Goal: Information Seeking & Learning: Compare options

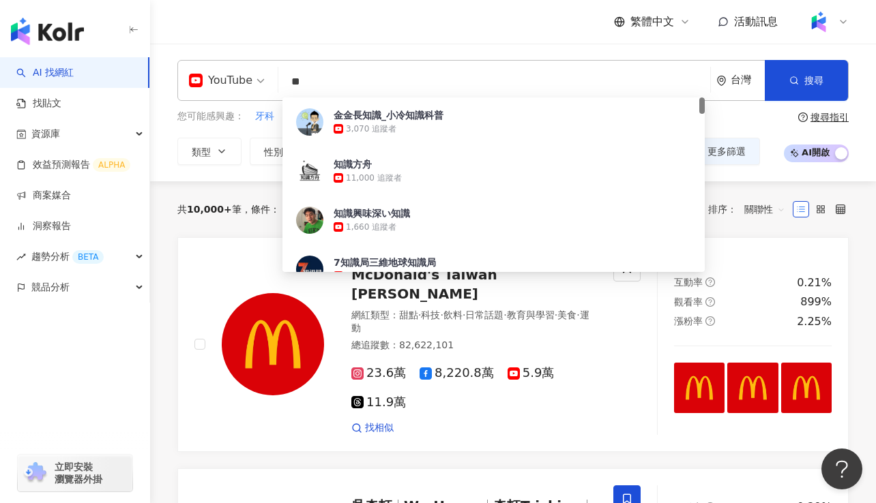
click at [327, 83] on input "**" at bounding box center [494, 82] width 421 height 26
type input "*"
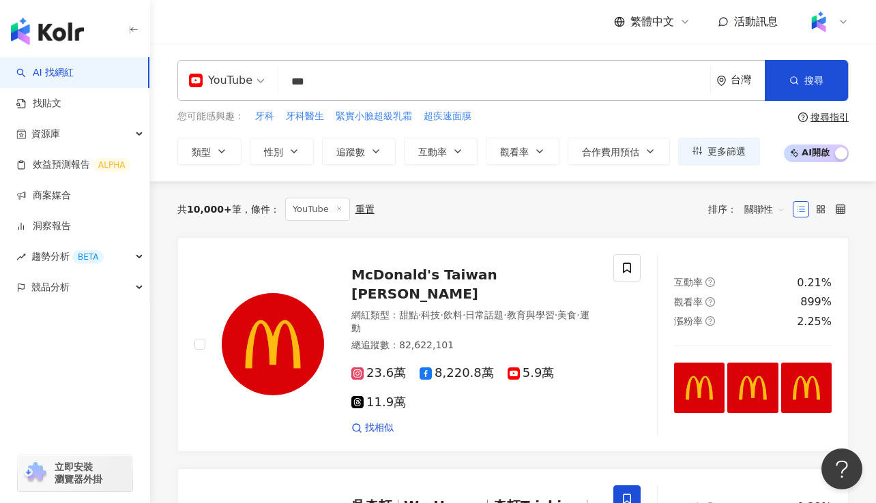
type input "***"
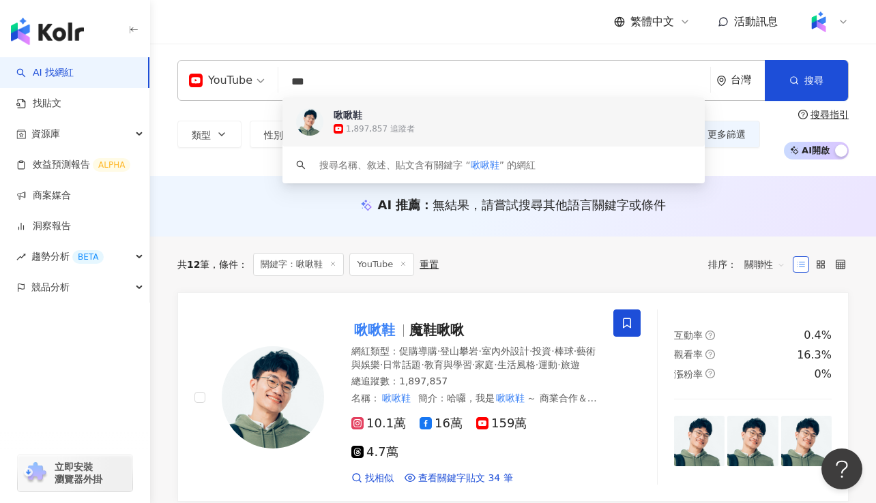
click at [381, 122] on div "1,897,857 追蹤者" at bounding box center [527, 129] width 389 height 14
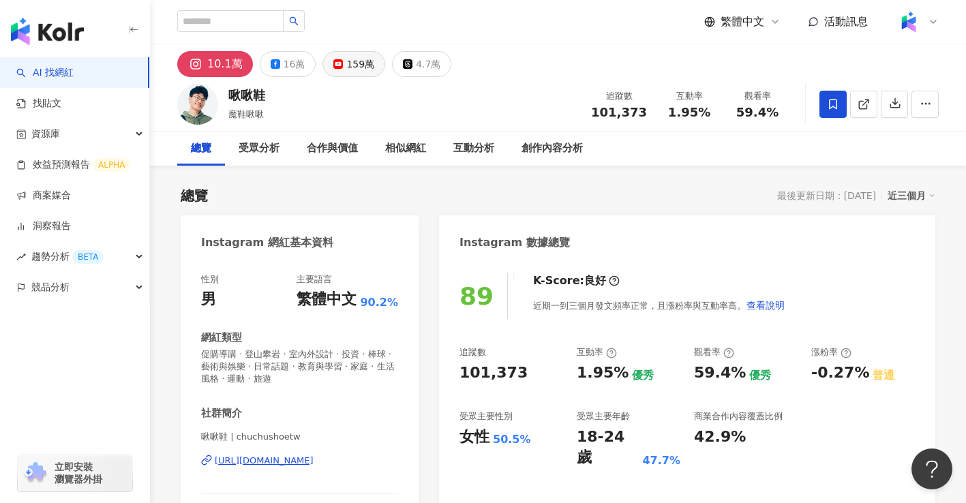
click at [336, 65] on rect at bounding box center [339, 63] width 8 height 5
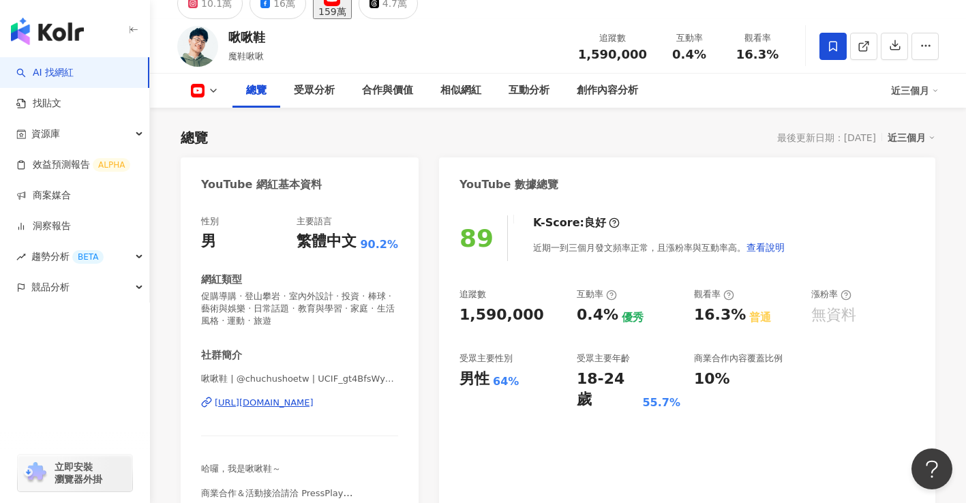
scroll to position [82, 0]
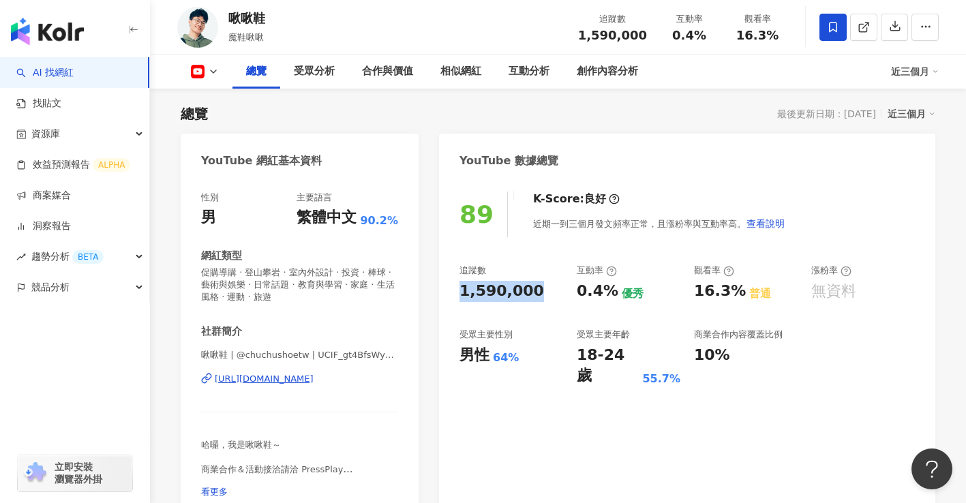
drag, startPoint x: 535, startPoint y: 289, endPoint x: 458, endPoint y: 294, distance: 77.9
click at [458, 294] on div "89 K-Score : 良好 近期一到三個月發文頻率正常，且漲粉率與互動率高。 查看說明 追蹤數 1,590,000 互動率 0.4% 優秀 觀看率 16.…" at bounding box center [687, 349] width 496 height 342
copy div "1,590,000"
drag, startPoint x: 578, startPoint y: 295, endPoint x: 611, endPoint y: 292, distance: 33.5
click at [611, 292] on div "0.4% 優秀" at bounding box center [629, 291] width 104 height 21
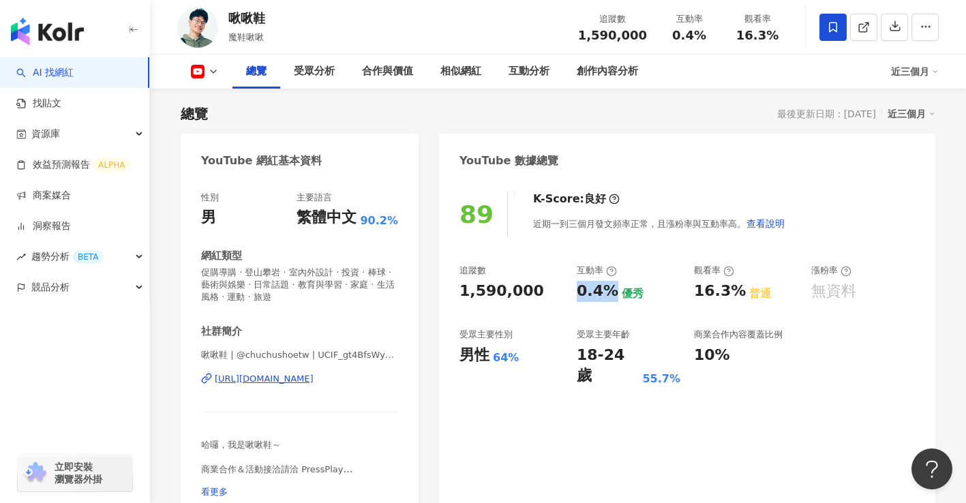
copy div "0.4%"
drag, startPoint x: 686, startPoint y: 288, endPoint x: 725, endPoint y: 292, distance: 39.0
click at [725, 292] on div "追蹤數 1,590,000 互動率 0.4% 優秀 觀看率 16.3% 普通 漲粉率 無資料 受眾主要性別 男性 64% 受眾主要年齡 18-24 歲 55.…" at bounding box center [688, 326] width 456 height 122
click at [726, 293] on div "16.3%" at bounding box center [720, 291] width 52 height 21
drag, startPoint x: 698, startPoint y: 289, endPoint x: 730, endPoint y: 289, distance: 32.1
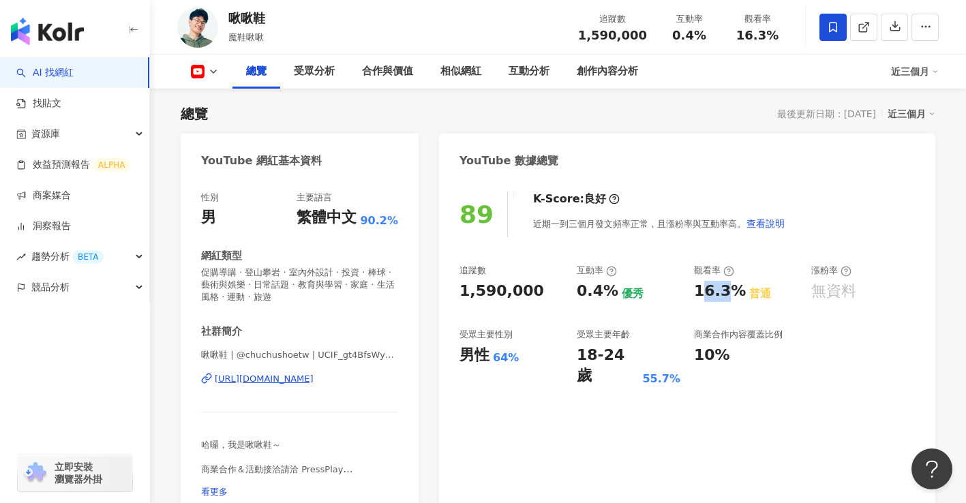
click at [730, 289] on div "16.3%" at bounding box center [720, 291] width 52 height 21
click at [731, 290] on div "16.3%" at bounding box center [720, 291] width 52 height 21
drag, startPoint x: 735, startPoint y: 292, endPoint x: 692, endPoint y: 293, distance: 43.0
click at [692, 293] on div "追蹤數 1,590,000 互動率 0.4% 優秀 觀看率 16.3% 普通 漲粉率 無資料 受眾主要性別 男性 64% 受眾主要年齡 18-24 歲 55.…" at bounding box center [688, 326] width 456 height 122
copy div "16.3%"
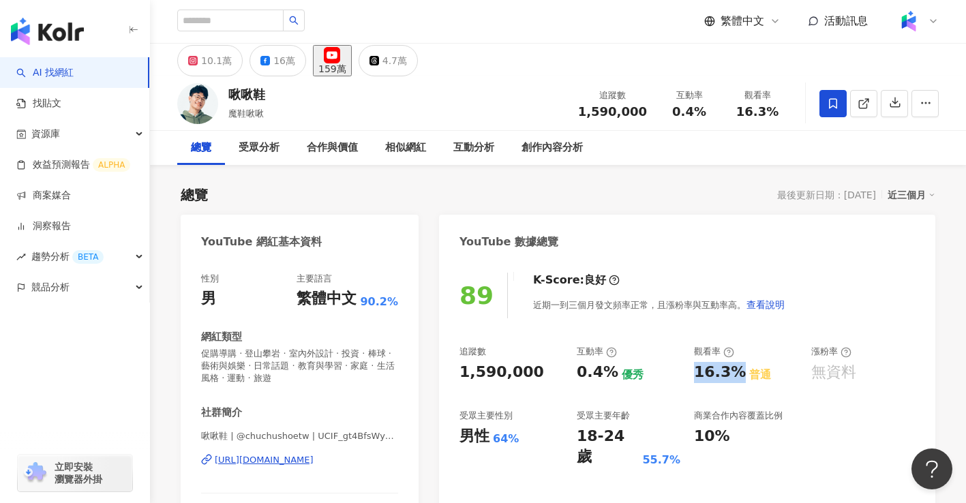
scroll to position [0, 0]
click at [210, 66] on div "10.1萬" at bounding box center [216, 61] width 31 height 19
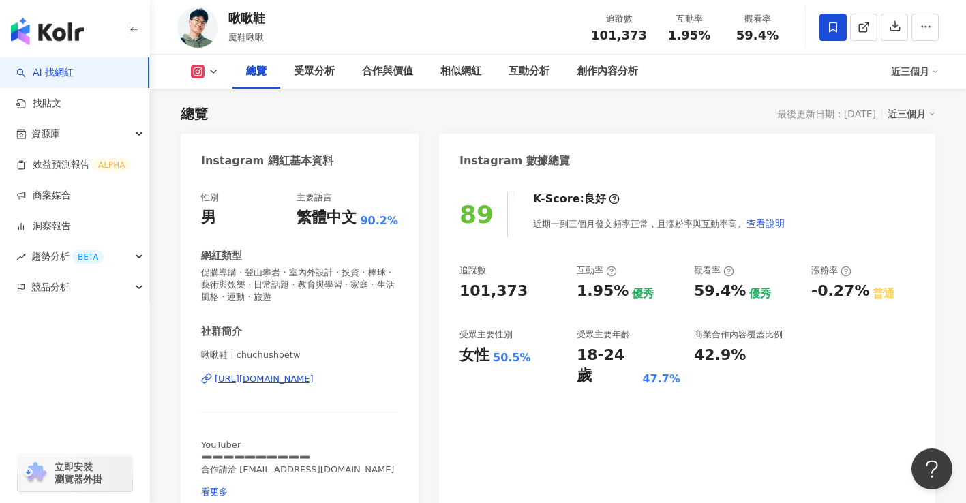
scroll to position [164, 0]
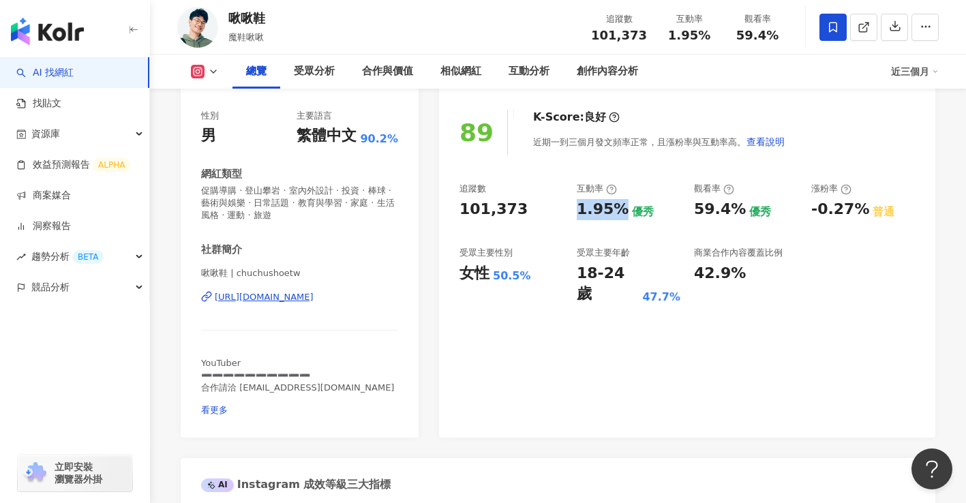
drag, startPoint x: 572, startPoint y: 206, endPoint x: 614, endPoint y: 207, distance: 42.3
click at [614, 207] on div "追蹤數 101,373 互動率 1.95% 優秀 觀看率 59.4% 優秀 漲粉率 -0.27% 普通 受眾主要性別 女性 50.5% 受眾主要年齡 18-2…" at bounding box center [688, 244] width 456 height 122
copy div "1.95%"
drag, startPoint x: 686, startPoint y: 210, endPoint x: 735, endPoint y: 209, distance: 48.4
click at [735, 209] on div "追蹤數 101,373 互動率 1.95% 優秀 觀看率 59.4% 優秀 漲粉率 -0.27% 普通 受眾主要性別 女性 50.5% 受眾主要年齡 18-2…" at bounding box center [688, 244] width 456 height 122
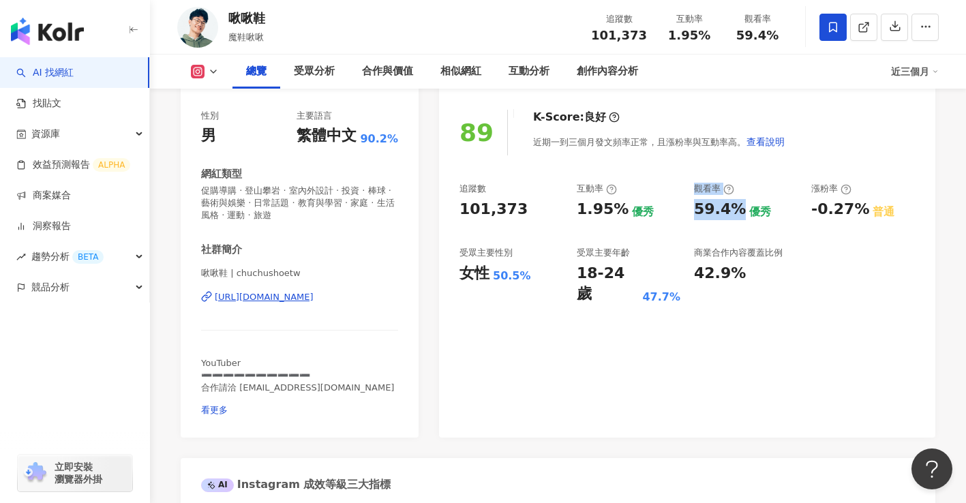
copy div "優秀 觀看率 59.4%"
drag, startPoint x: 808, startPoint y: 207, endPoint x: 859, endPoint y: 207, distance: 50.5
click at [859, 207] on div "追蹤數 101,373 互動率 1.95% 優秀 觀看率 59.4% 優秀 漲粉率 -0.27% 普通 受眾主要性別 女性 50.5% 受眾主要年齡 18-2…" at bounding box center [688, 244] width 456 height 122
copy div "-0.27%"
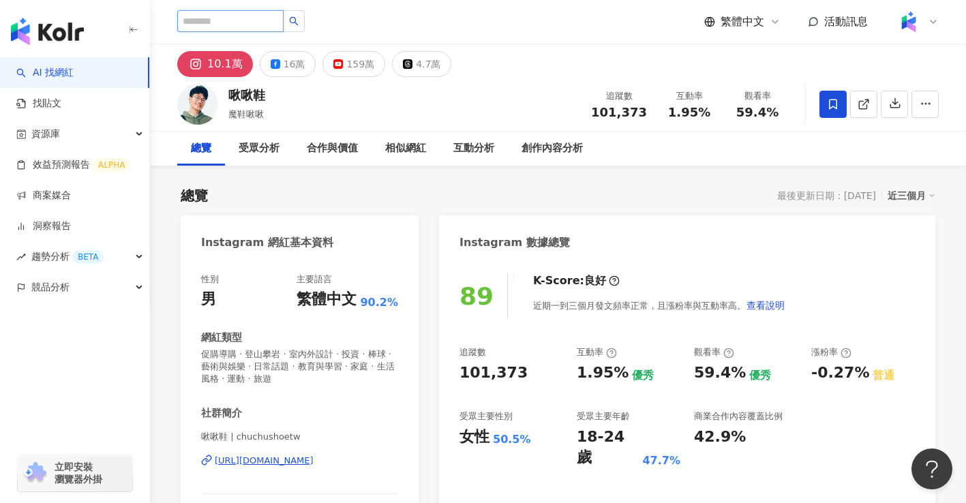
click at [249, 22] on input "search" at bounding box center [230, 21] width 106 height 22
type input "*"
type input "****"
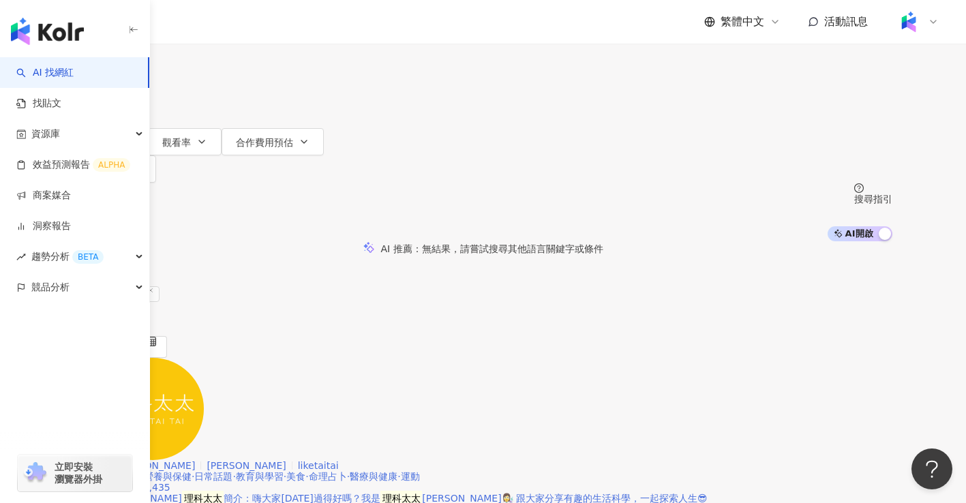
scroll to position [82, 0]
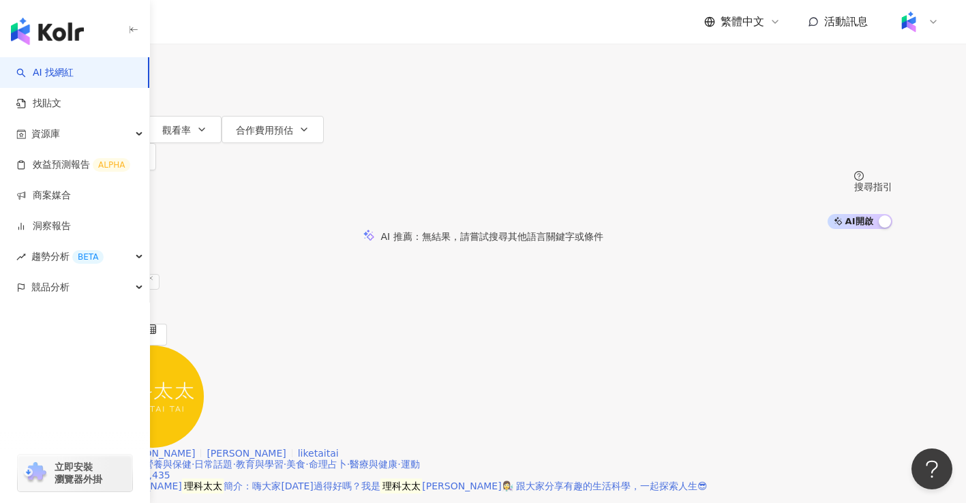
click at [195, 448] on span "Li Ke Tai Tai" at bounding box center [155, 453] width 79 height 11
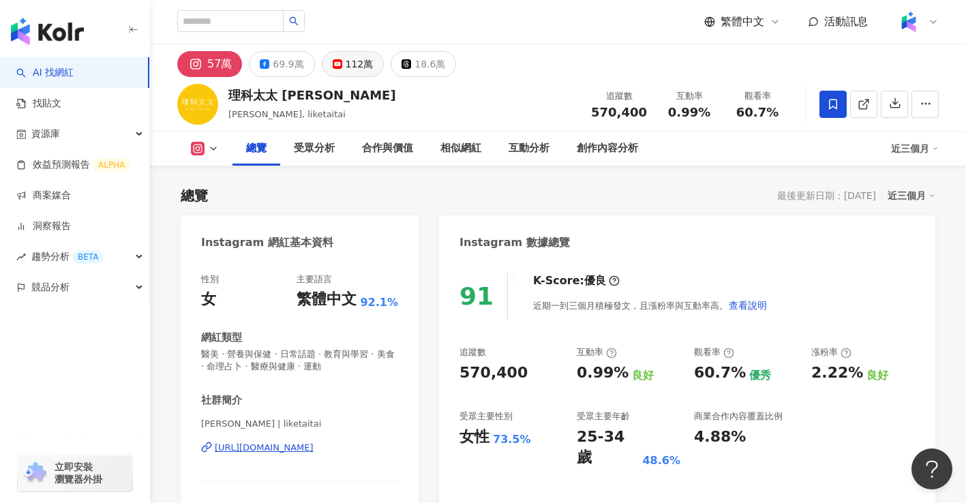
click at [333, 61] on icon at bounding box center [338, 64] width 10 height 10
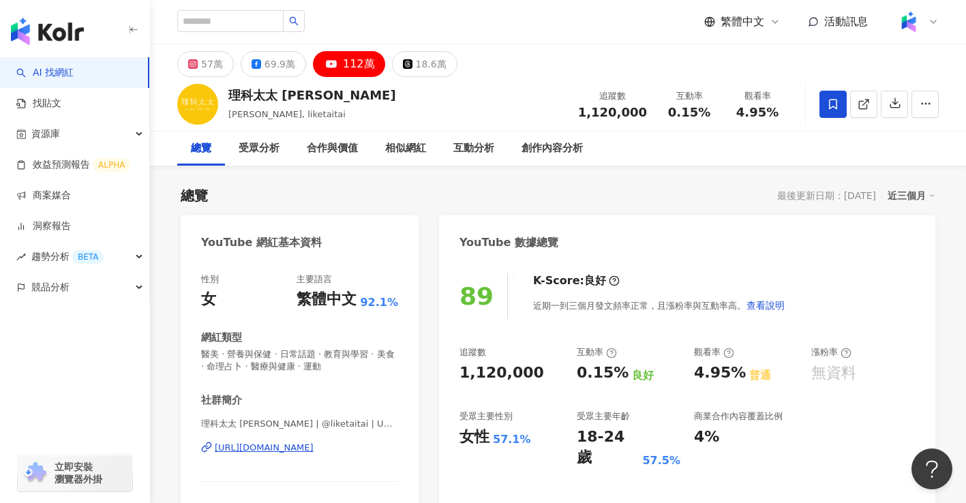
scroll to position [82, 0]
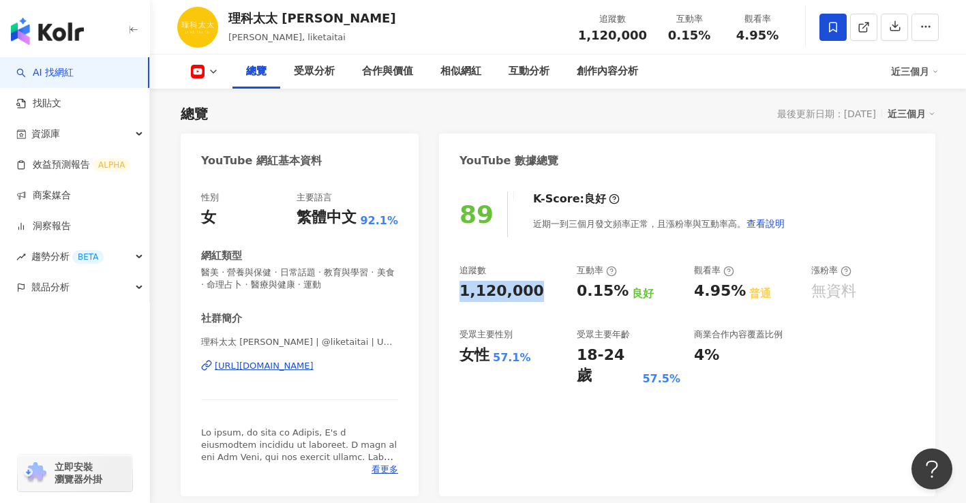
drag, startPoint x: 456, startPoint y: 288, endPoint x: 544, endPoint y: 291, distance: 88.7
click at [544, 291] on div "89 K-Score : 良好 近期一到三個月發文頻率正常，且漲粉率與互動率高。 查看說明 追蹤數 1,120,000 互動率 0.15% 良好 觀看率 4.…" at bounding box center [687, 337] width 496 height 318
copy div "1,120,000"
drag, startPoint x: 573, startPoint y: 290, endPoint x: 620, endPoint y: 288, distance: 47.1
click at [620, 288] on div "追蹤數 1,120,000 互動率 0.15% 良好 觀看率 4.95% 普通 漲粉率 無資料 受眾主要性別 女性 57.1% 受眾主要年齡 18-24 歲 …" at bounding box center [688, 326] width 456 height 122
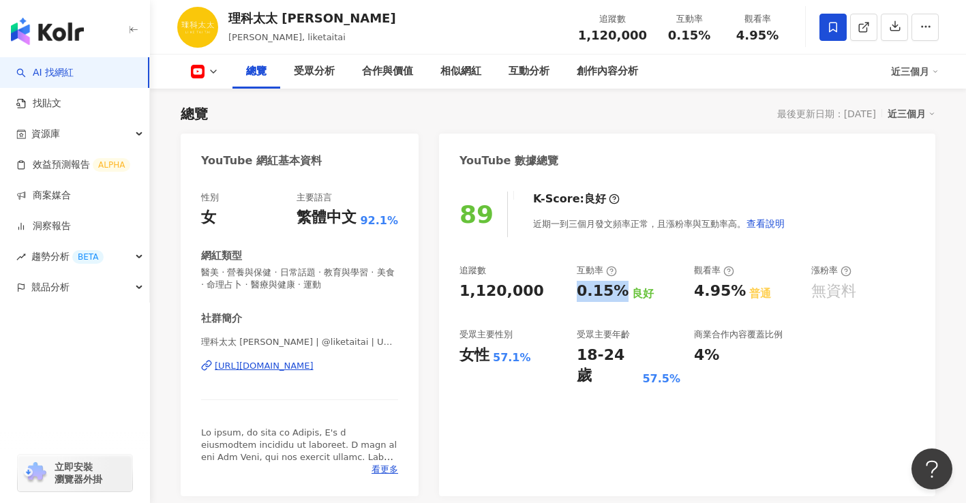
copy div "0.15%"
drag, startPoint x: 693, startPoint y: 294, endPoint x: 731, endPoint y: 291, distance: 38.3
click at [731, 291] on div "追蹤數 1,120,000 互動率 0.15% 良好 觀看率 4.95% 普通 漲粉率 無資料 受眾主要性別 女性 57.1% 受眾主要年齡 18-24 歲 …" at bounding box center [688, 326] width 456 height 122
copy div "4.95%"
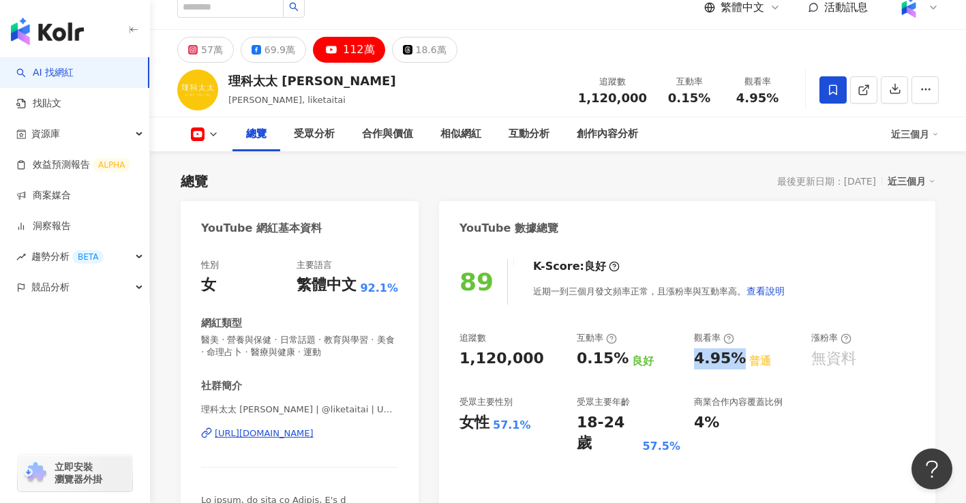
scroll to position [0, 0]
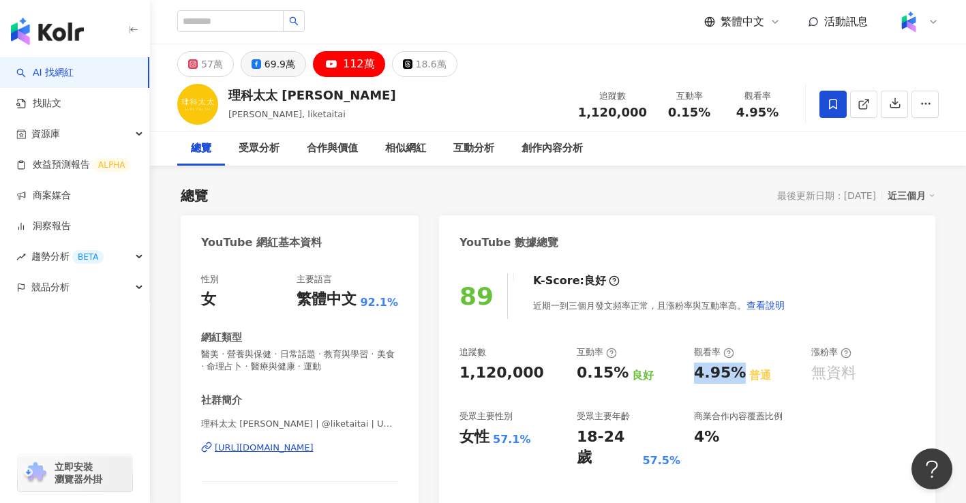
click at [273, 69] on div "69.9萬" at bounding box center [280, 64] width 31 height 19
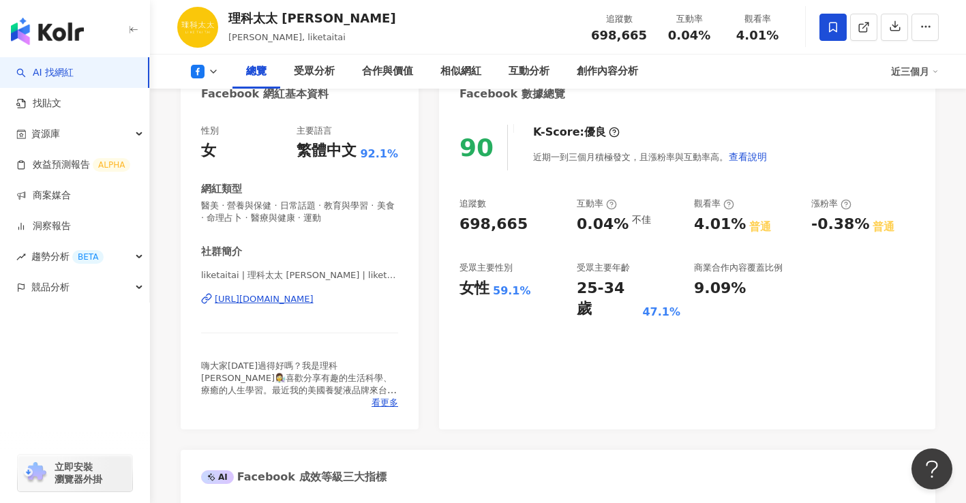
scroll to position [164, 0]
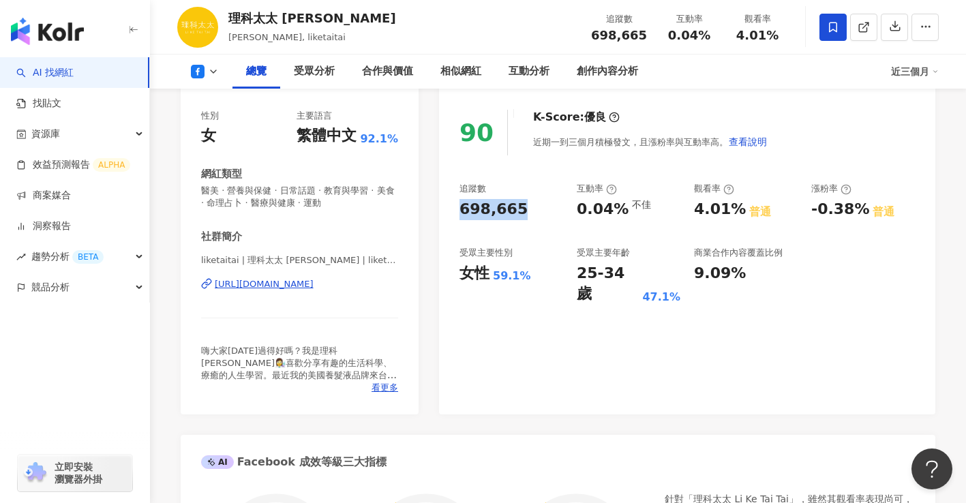
drag, startPoint x: 518, startPoint y: 208, endPoint x: 529, endPoint y: 208, distance: 10.9
click at [529, 208] on div "698,665" at bounding box center [512, 209] width 104 height 21
copy div "698,665"
click at [314, 288] on div "https://www.facebook.com/2056584831040792" at bounding box center [264, 284] width 99 height 12
drag, startPoint x: 572, startPoint y: 209, endPoint x: 618, endPoint y: 209, distance: 45.7
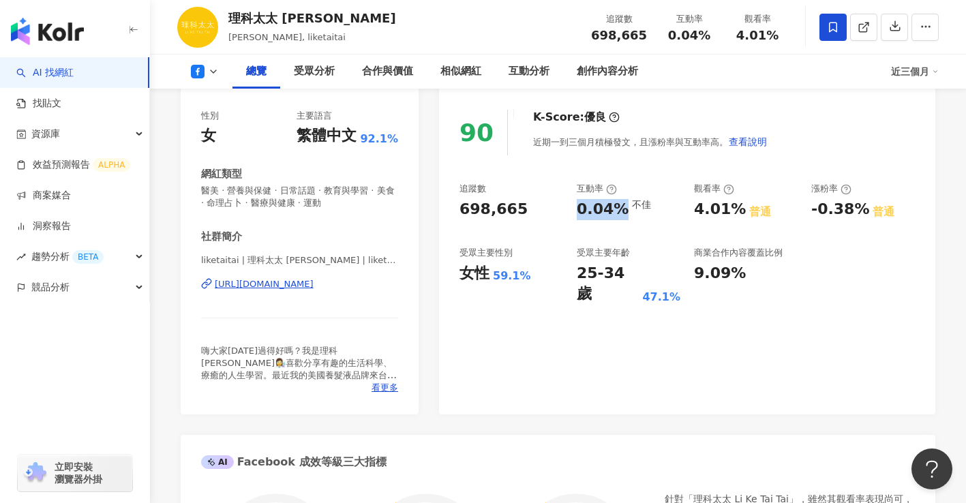
click at [618, 209] on div "追蹤數 698,665 互動率 0.04% 不佳 觀看率 4.01% 普通 漲粉率 -0.38% 普通 受眾主要性別 女性 59.1% 受眾主要年齡 25-3…" at bounding box center [688, 244] width 456 height 122
copy div "0.04%"
drag, startPoint x: 690, startPoint y: 212, endPoint x: 732, endPoint y: 209, distance: 43.1
click at [732, 209] on div "追蹤數 698,665 互動率 0.04% 不佳 觀看率 4.01% 普通 漲粉率 -0.38% 普通 受眾主要性別 女性 59.1% 受眾主要年齡 25-3…" at bounding box center [688, 244] width 456 height 122
copy div "4.01%"
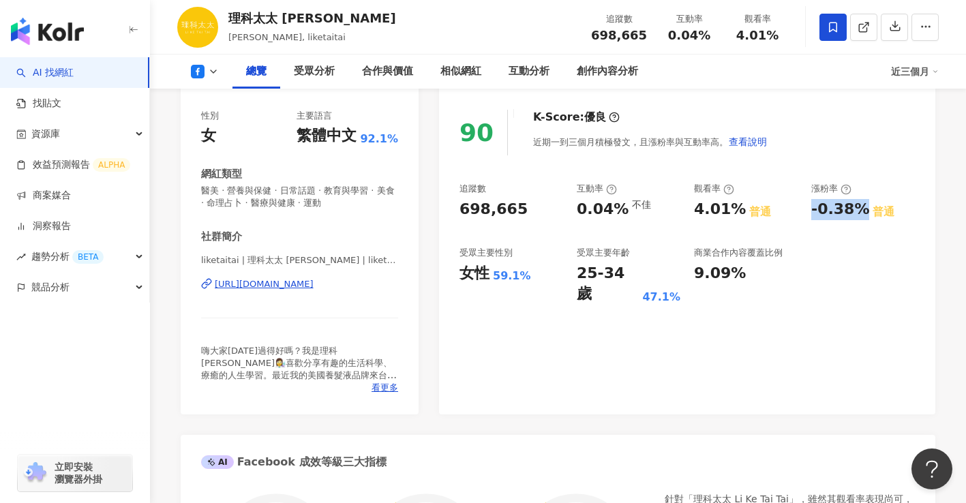
drag, startPoint x: 812, startPoint y: 209, endPoint x: 859, endPoint y: 202, distance: 48.3
click at [859, 202] on div "-0.38%" at bounding box center [841, 209] width 58 height 21
copy div "-0.38%"
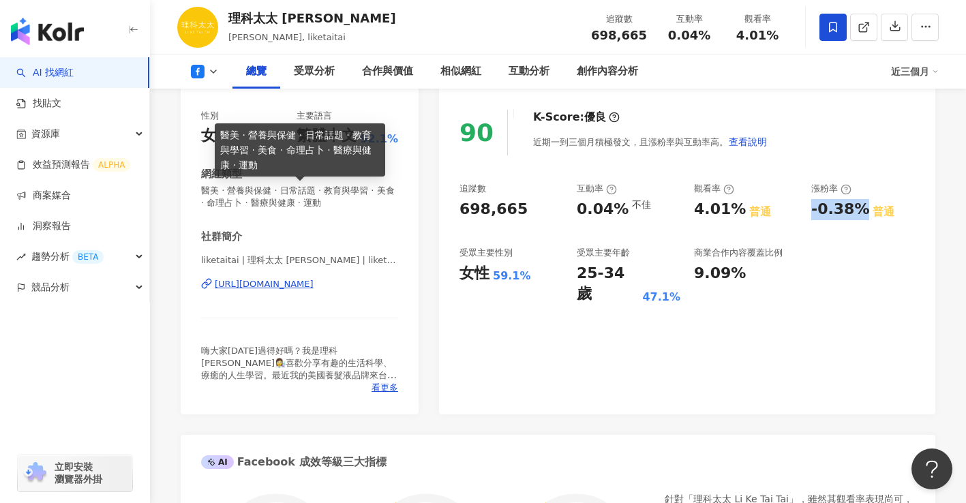
scroll to position [0, 0]
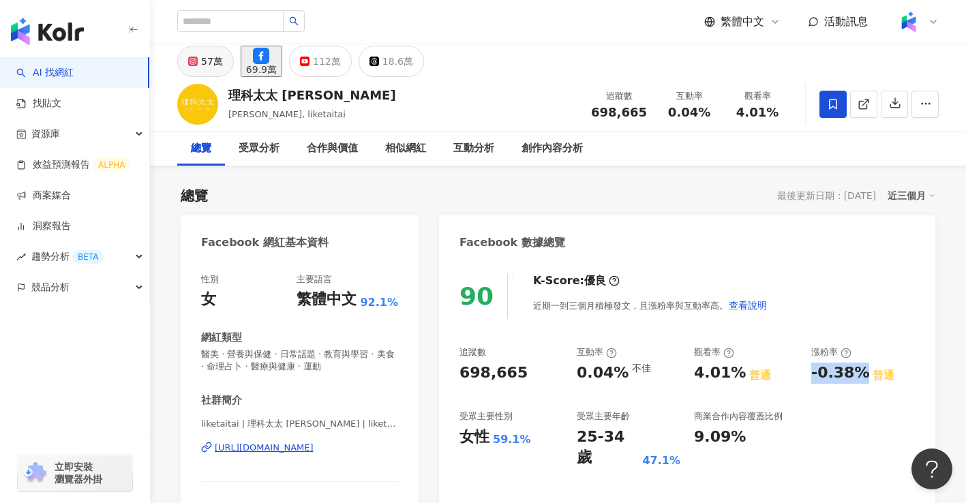
click at [212, 56] on div "57萬" at bounding box center [212, 61] width 22 height 19
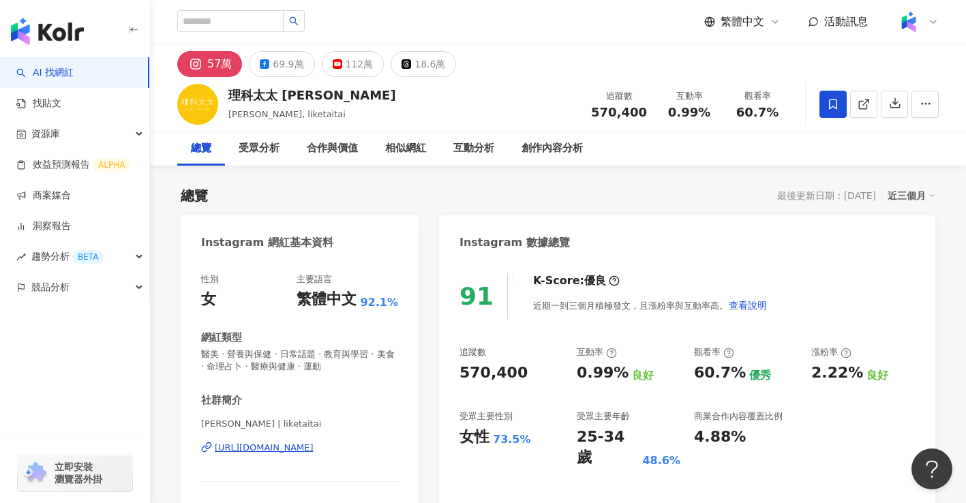
scroll to position [82, 0]
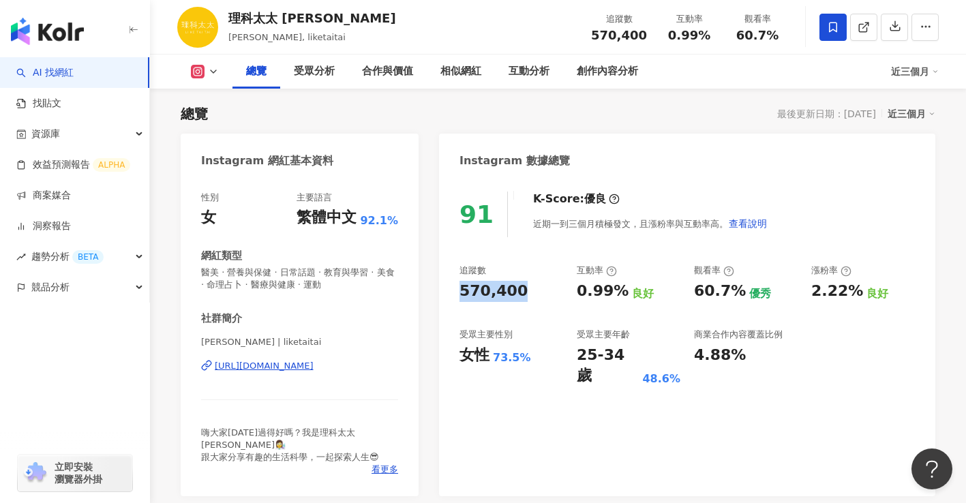
drag, startPoint x: 484, startPoint y: 291, endPoint x: 520, endPoint y: 291, distance: 36.8
click at [520, 291] on div "91 K-Score : 優良 近期一到三個月積極發文，且漲粉率與互動率高。 查看說明 追蹤數 570,400 互動率 0.99% 良好 觀看率 60.7% …" at bounding box center [687, 337] width 496 height 318
copy div "570,400"
click at [314, 366] on div "https://www.instagram.com/liketaitai/" at bounding box center [264, 366] width 99 height 12
drag, startPoint x: 576, startPoint y: 290, endPoint x: 615, endPoint y: 291, distance: 38.9
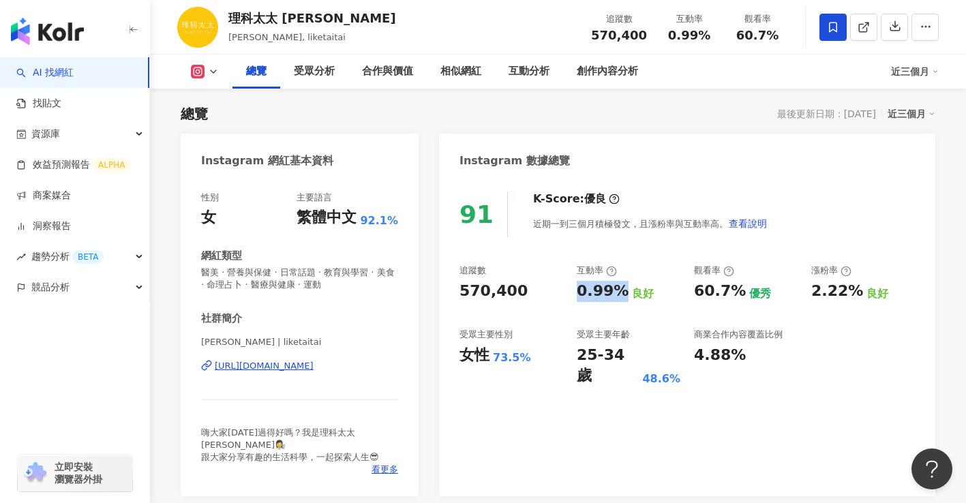
click at [615, 291] on div "追蹤數 570,400 互動率 0.99% 良好 觀看率 60.7% 優秀 漲粉率 2.22% 良好 受眾主要性別 女性 73.5% 受眾主要年齡 25-34…" at bounding box center [688, 326] width 456 height 122
copy div "0.99%"
drag, startPoint x: 694, startPoint y: 293, endPoint x: 732, endPoint y: 290, distance: 38.3
click at [732, 290] on div "60.7%" at bounding box center [720, 291] width 52 height 21
copy div "60.7%"
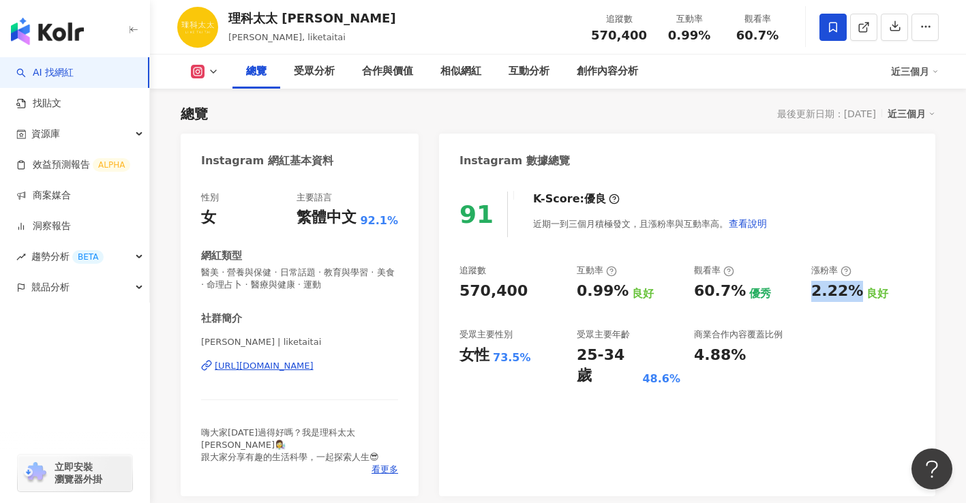
drag, startPoint x: 808, startPoint y: 289, endPoint x: 848, endPoint y: 289, distance: 39.6
click at [848, 289] on div "追蹤數 570,400 互動率 0.99% 良好 觀看率 60.7% 優秀 漲粉率 2.22% 良好 受眾主要性別 女性 73.5% 受眾主要年齡 25-34…" at bounding box center [688, 326] width 456 height 122
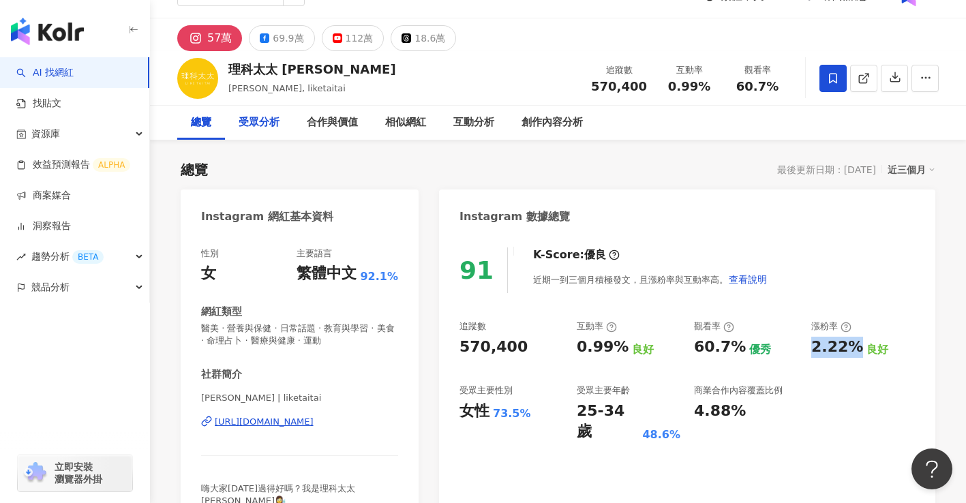
scroll to position [0, 0]
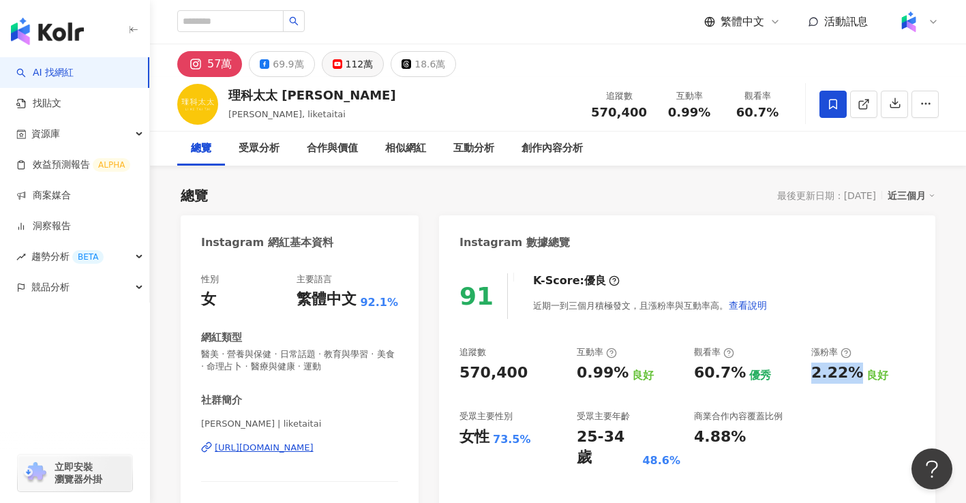
click at [325, 69] on button "112萬" at bounding box center [353, 64] width 63 height 26
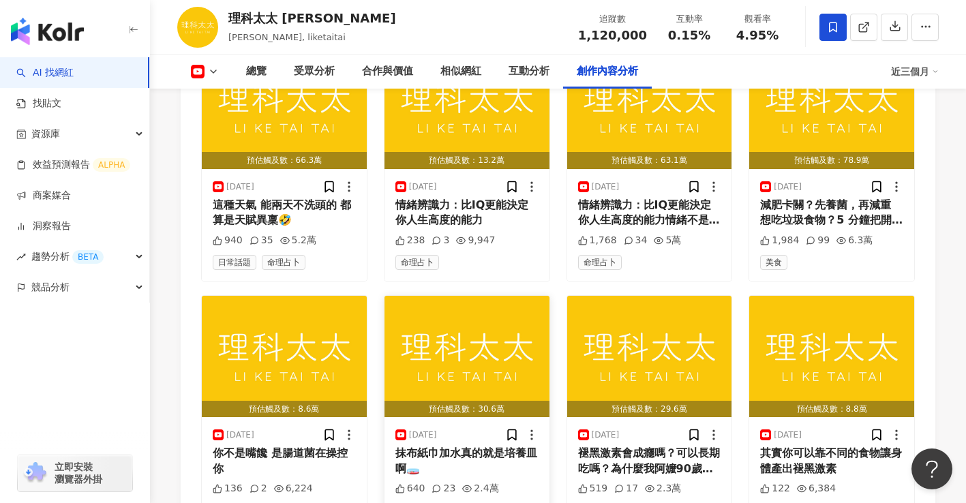
scroll to position [4240, 0]
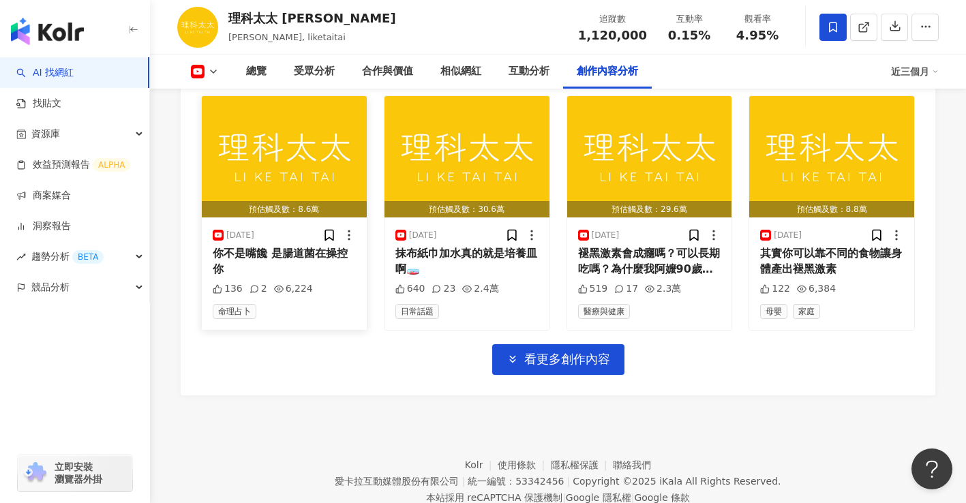
click at [282, 246] on div "你不是嘴饞 是腸道菌在操控你" at bounding box center [284, 261] width 143 height 31
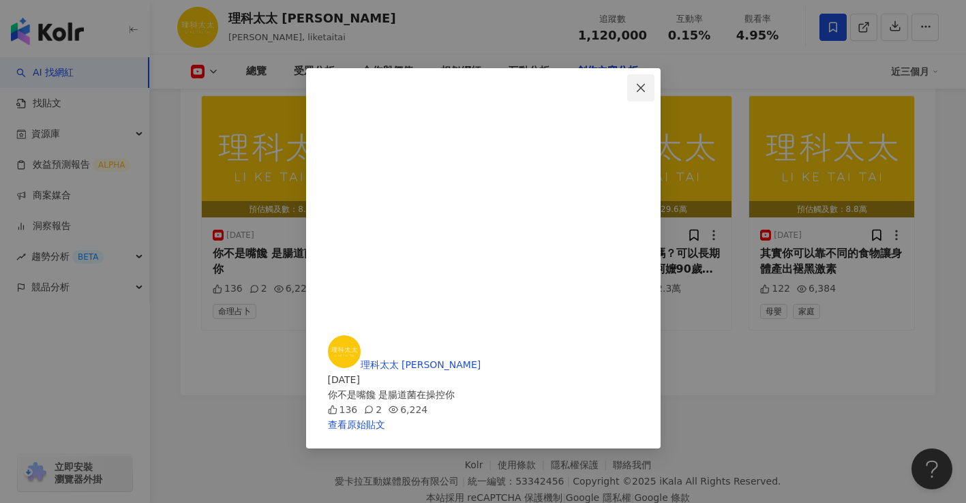
click at [645, 91] on icon "close" at bounding box center [641, 87] width 8 height 8
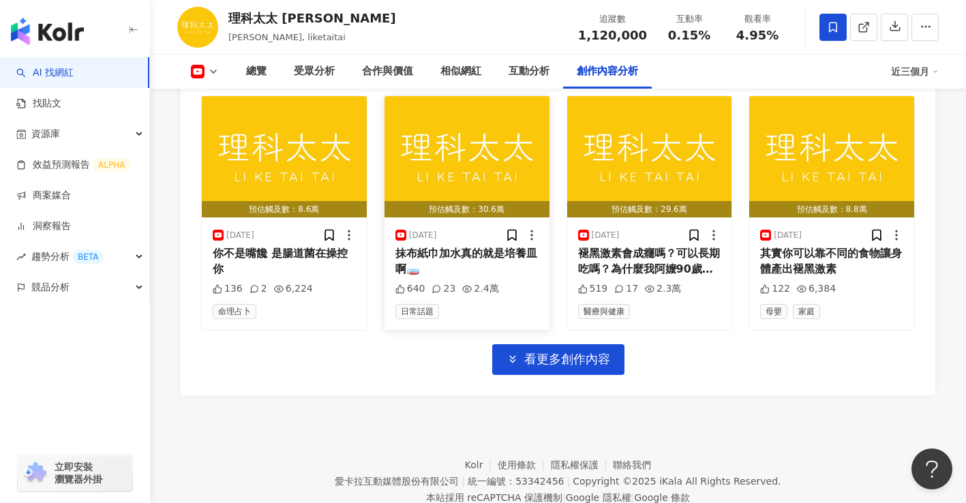
click at [490, 246] on div "抹布紙巾加水真的就是培養皿啊🧫" at bounding box center [467, 261] width 143 height 31
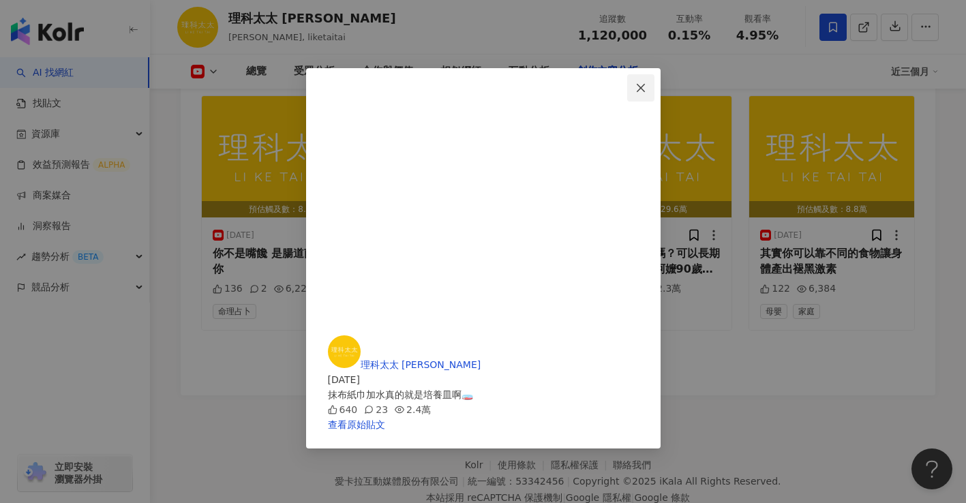
click at [645, 89] on icon "close" at bounding box center [641, 87] width 8 height 8
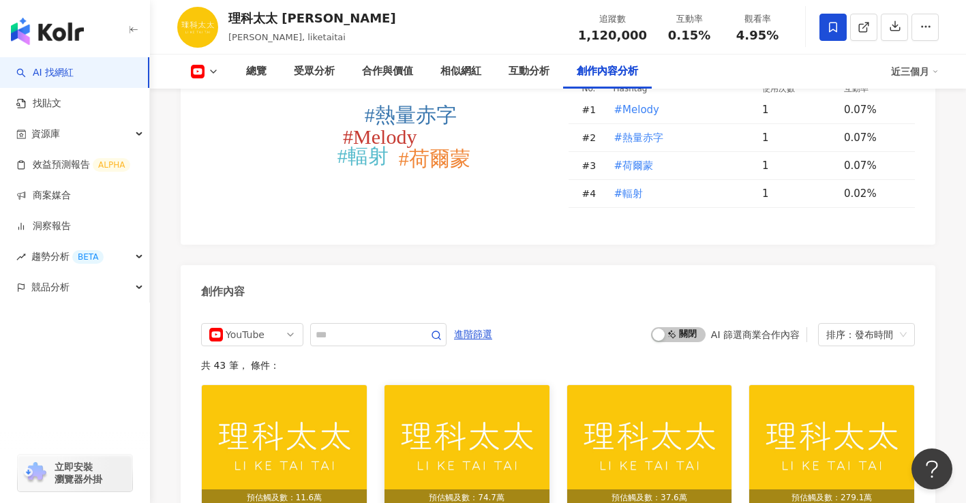
scroll to position [3524, 0]
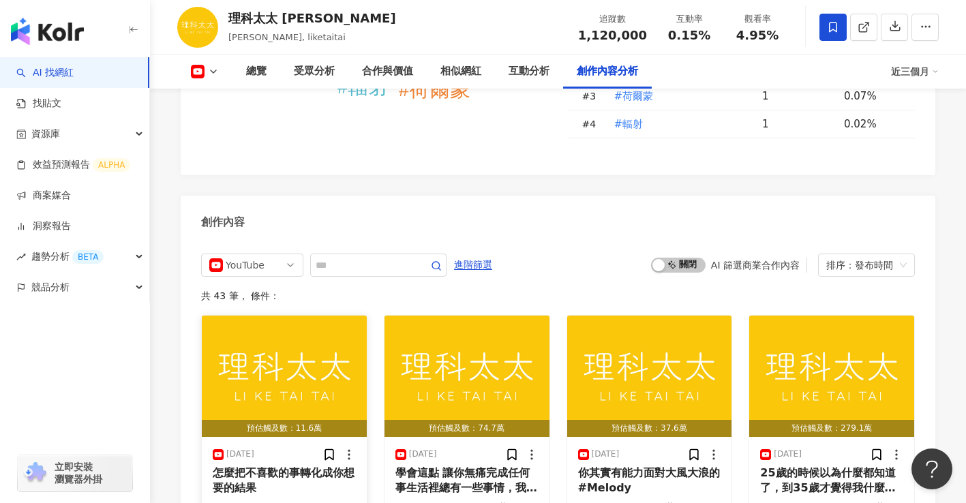
click at [315, 316] on img "button" at bounding box center [284, 376] width 165 height 121
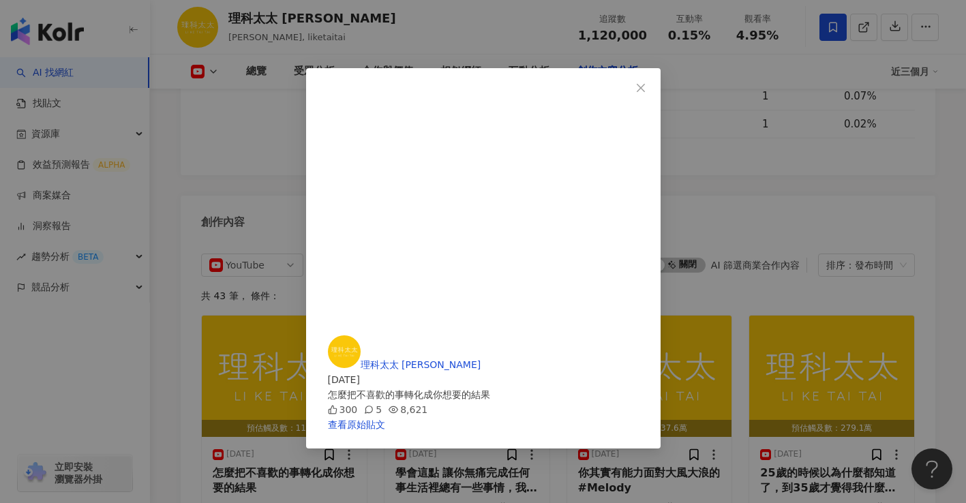
click at [934, 194] on div "理科太太 Li Ke Tai Tai 2025/9/4 怎麼把不喜歡的事轉化成你想要的結果 300 5 8,621 查看原始貼文" at bounding box center [483, 251] width 966 height 503
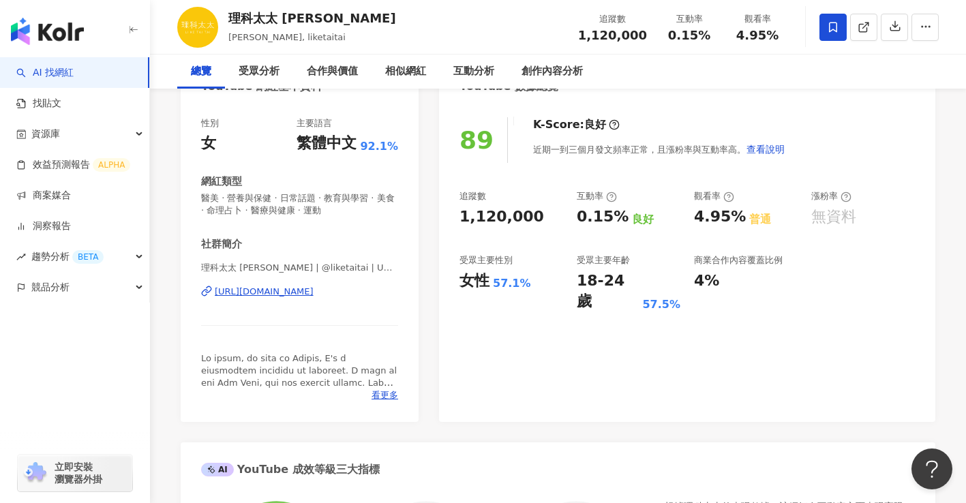
scroll to position [0, 0]
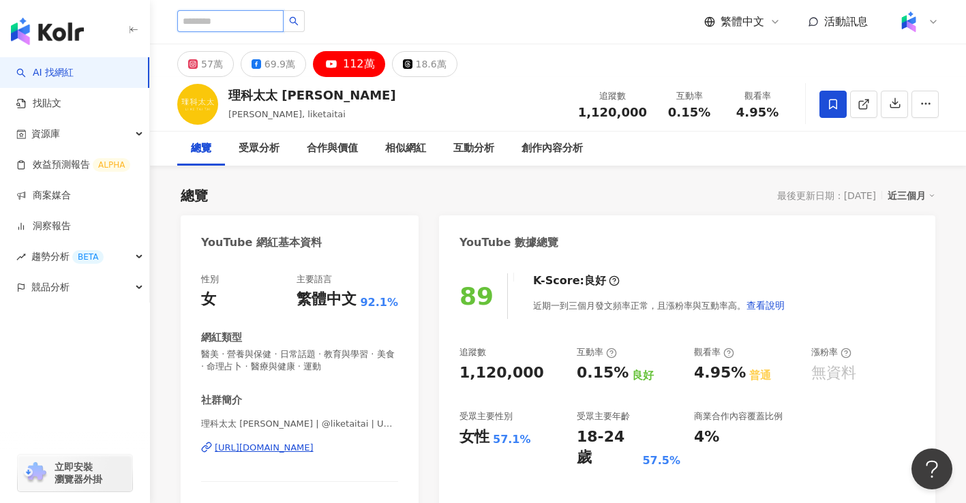
click at [253, 24] on input "search" at bounding box center [230, 21] width 106 height 22
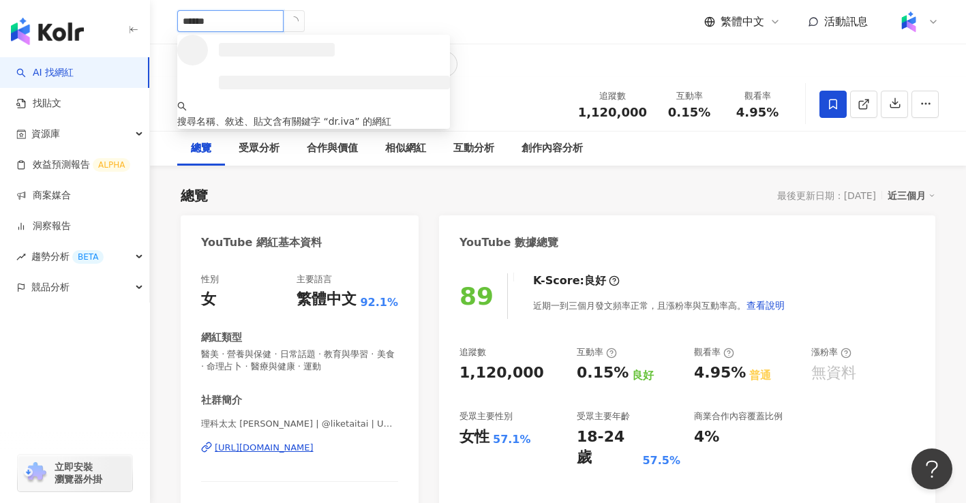
type input "*******"
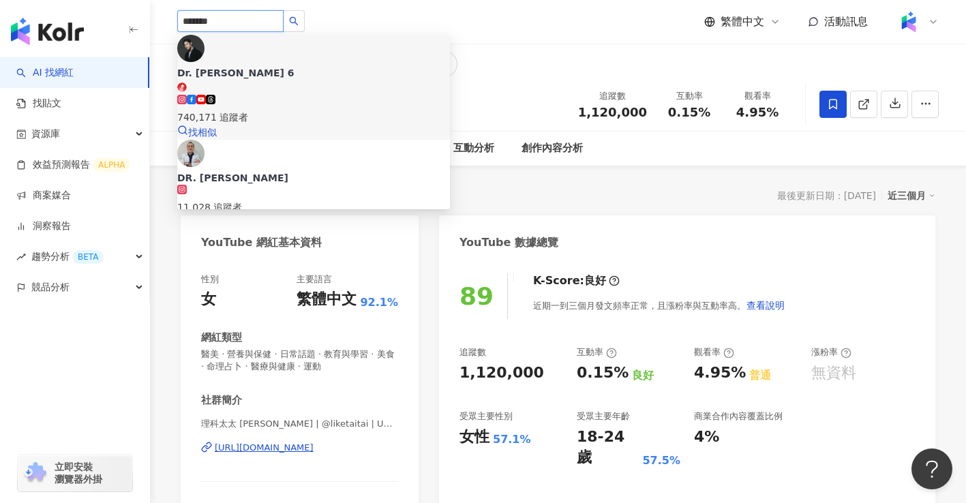
click at [333, 110] on div "740,171 追蹤者" at bounding box center [313, 117] width 273 height 15
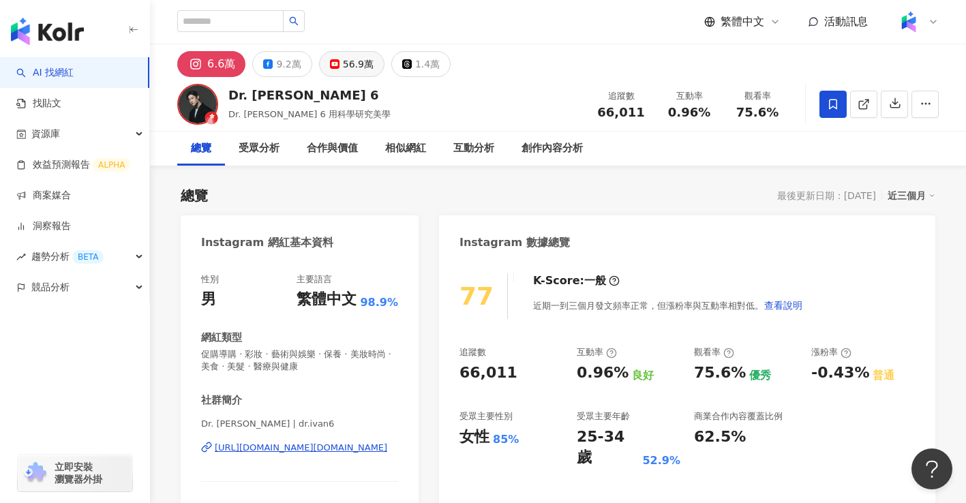
click at [350, 59] on div "56.9萬" at bounding box center [358, 64] width 31 height 19
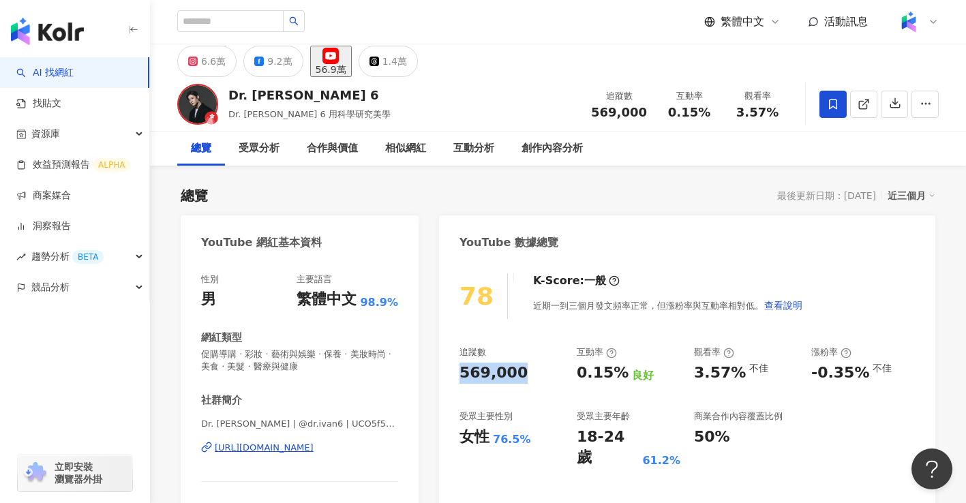
drag, startPoint x: 519, startPoint y: 372, endPoint x: 454, endPoint y: 367, distance: 65.7
click at [454, 367] on div "78 K-Score : 一般 近期一到三個月發文頻率正常，但漲粉率與互動率相對低。 查看說明 追蹤數 569,000 互動率 0.15% 良好 觀看率 3.…" at bounding box center [687, 424] width 496 height 329
copy div "569,000"
drag, startPoint x: 578, startPoint y: 377, endPoint x: 617, endPoint y: 374, distance: 39.7
click at [617, 374] on div "0.15%" at bounding box center [603, 373] width 52 height 21
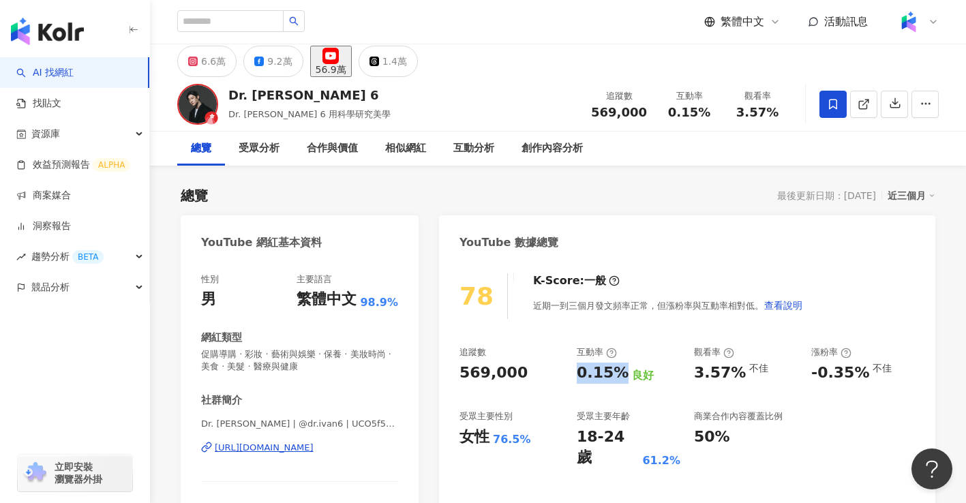
copy div "0.15%"
drag, startPoint x: 693, startPoint y: 372, endPoint x: 734, endPoint y: 370, distance: 41.0
click at [734, 370] on div "追蹤數 569,000 互動率 0.15% 良好 觀看率 3.57% 不佳 漲粉率 -0.35% 不佳 受眾主要性別 女性 76.5% 受眾主要年齡 18-2…" at bounding box center [688, 407] width 456 height 122
copy div "3.57%"
drag, startPoint x: 820, startPoint y: 374, endPoint x: 859, endPoint y: 372, distance: 39.6
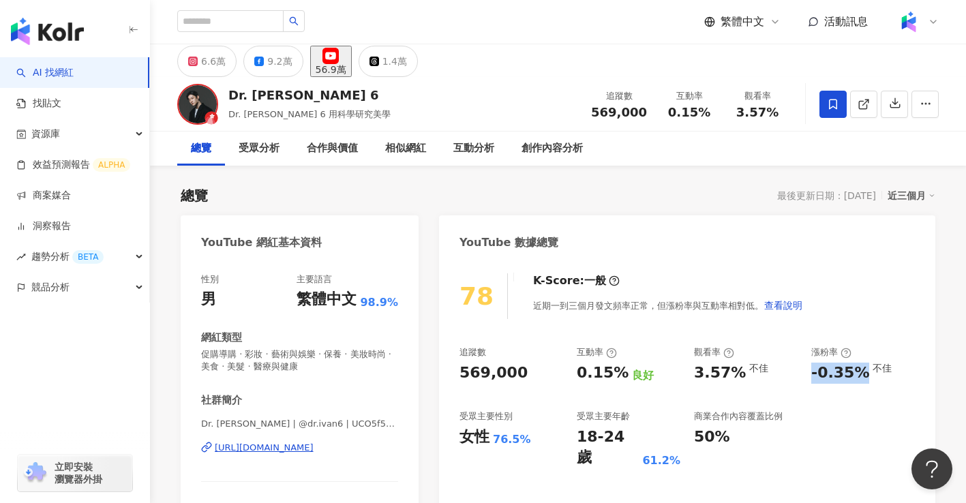
click at [859, 372] on div "追蹤數 569,000 互動率 0.15% 良好 觀看率 3.57% 不佳 漲粉率 -0.35% 不佳 受眾主要性別 女性 76.5% 受眾主要年齡 18-2…" at bounding box center [688, 407] width 456 height 122
copy div "-0.35%"
click at [270, 70] on div "9.2萬" at bounding box center [279, 61] width 25 height 19
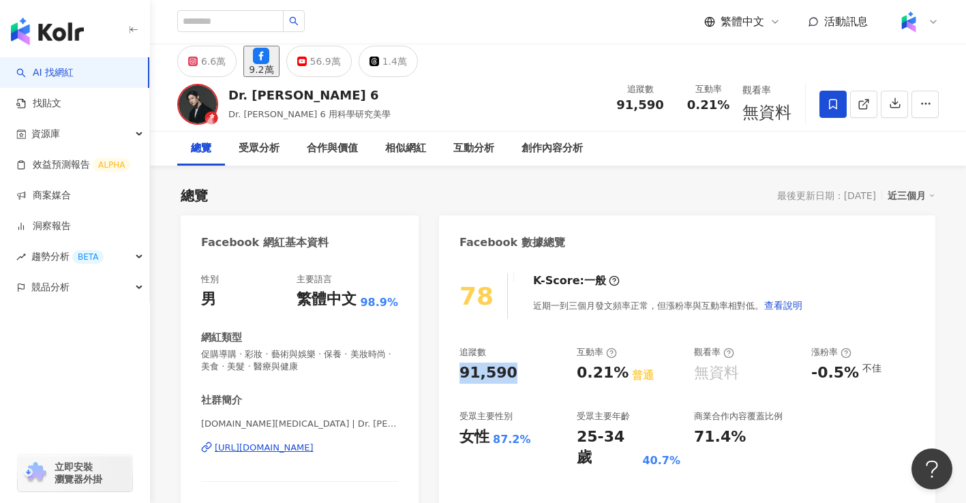
drag, startPoint x: 481, startPoint y: 374, endPoint x: 509, endPoint y: 375, distance: 28.0
click at [509, 375] on div "91,590" at bounding box center [512, 373] width 104 height 21
copy div "91,590"
drag, startPoint x: 577, startPoint y: 379, endPoint x: 617, endPoint y: 376, distance: 40.3
click at [617, 376] on div "0.21%" at bounding box center [603, 373] width 52 height 21
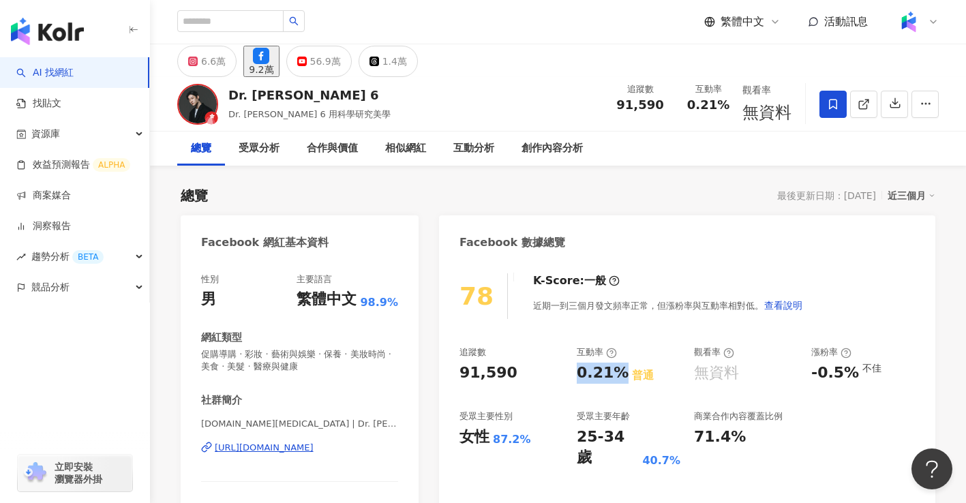
copy div "0.21%"
drag, startPoint x: 807, startPoint y: 376, endPoint x: 853, endPoint y: 374, distance: 45.1
click at [853, 374] on div "追蹤數 91,590 互動率 0.21% 普通 觀看率 無資料 漲粉率 -0.5% 不佳 受眾主要性別 女性 87.2% 受眾主要年齡 25-34 歲 40.…" at bounding box center [688, 407] width 456 height 122
copy div "-0.5%"
click at [314, 445] on div "[URL][DOMAIN_NAME]" at bounding box center [264, 448] width 99 height 12
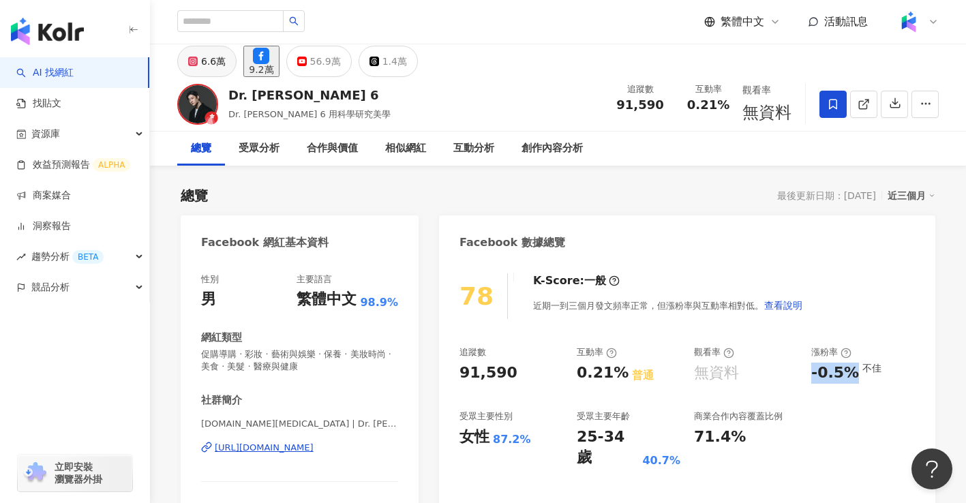
click at [211, 69] on div "6.6萬" at bounding box center [213, 61] width 25 height 19
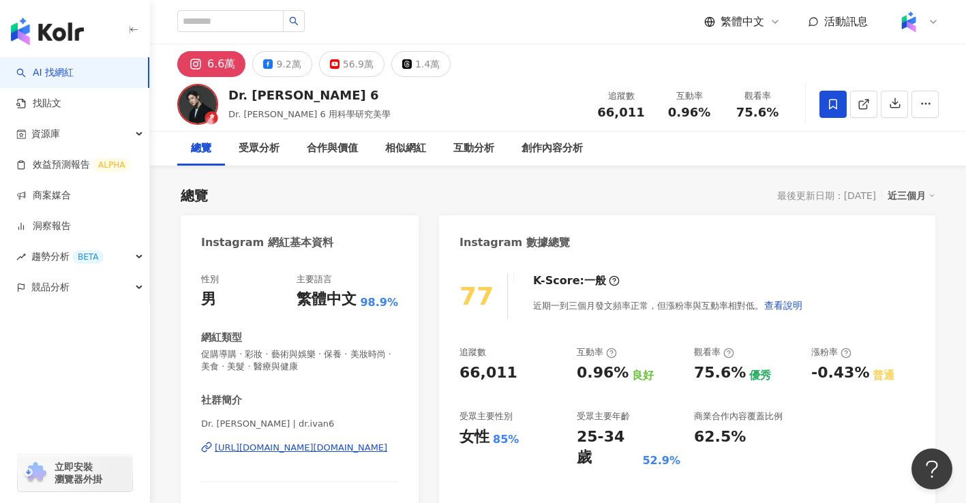
drag, startPoint x: 451, startPoint y: 378, endPoint x: 514, endPoint y: 371, distance: 63.1
click at [514, 371] on div "77 K-Score : 一般 近期一到三個月發文頻率正常，但漲粉率與互動率相對低。 查看說明 追蹤數 66,011 互動率 0.96% 良好 觀看率 75.…" at bounding box center [687, 424] width 496 height 329
drag, startPoint x: 576, startPoint y: 375, endPoint x: 617, endPoint y: 375, distance: 40.9
click at [617, 375] on div "追蹤數 66,011 互動率 0.96% 良好 觀看率 75.6% 優秀 漲粉率 -0.43% 普通 受眾主要性別 女性 85% 受眾主要年齡 25-34 歲…" at bounding box center [688, 407] width 456 height 122
copy div "0.96%"
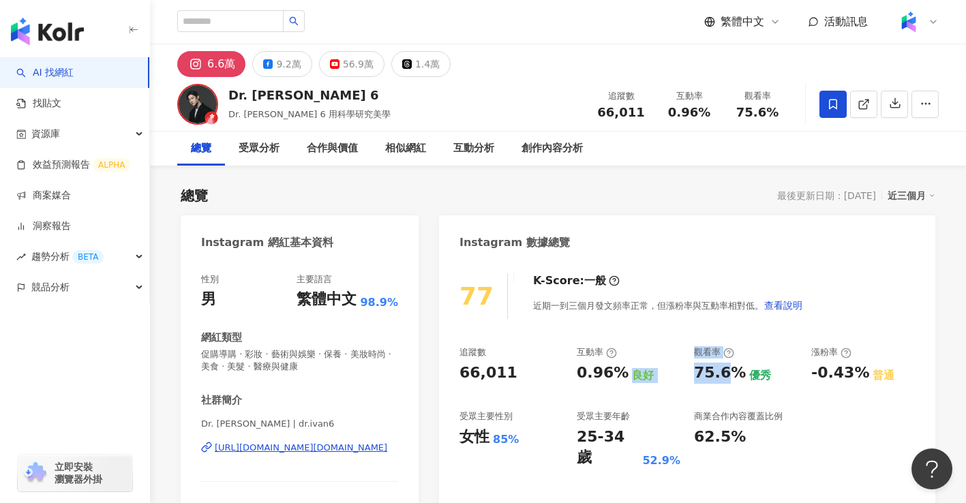
drag, startPoint x: 684, startPoint y: 368, endPoint x: 728, endPoint y: 374, distance: 44.8
click at [728, 374] on div "追蹤數 66,011 互動率 0.96% 良好 觀看率 75.6% 優秀 漲粉率 -0.43% 普通 受眾主要性別 女性 85% 受眾主要年齡 25-34 歲…" at bounding box center [688, 407] width 456 height 122
click at [730, 374] on div "75.6%" at bounding box center [720, 373] width 52 height 21
drag, startPoint x: 695, startPoint y: 374, endPoint x: 738, endPoint y: 377, distance: 43.1
click at [738, 377] on div "75.6% 優秀" at bounding box center [746, 373] width 104 height 21
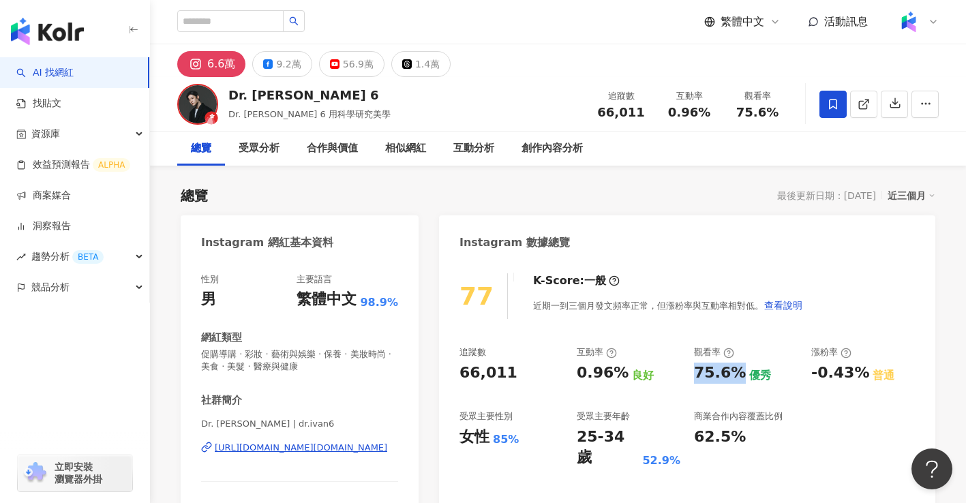
copy div "75.6%"
drag, startPoint x: 812, startPoint y: 374, endPoint x: 858, endPoint y: 379, distance: 46.7
click at [858, 379] on div "-0.43%" at bounding box center [841, 373] width 58 height 21
copy div "-0.43%"
click at [327, 446] on div "[URL][DOMAIN_NAME][DOMAIN_NAME]" at bounding box center [301, 448] width 173 height 12
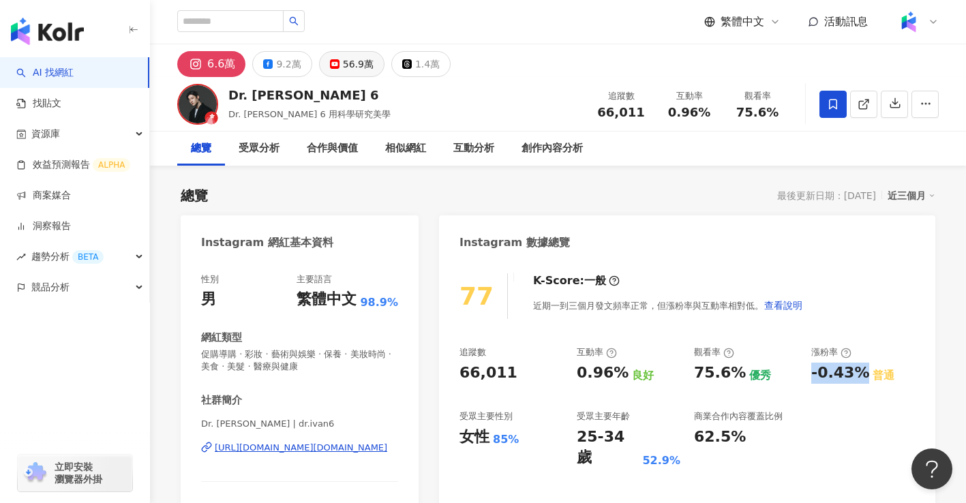
click at [336, 72] on button "56.9萬" at bounding box center [351, 64] width 65 height 26
